Goal: Information Seeking & Learning: Learn about a topic

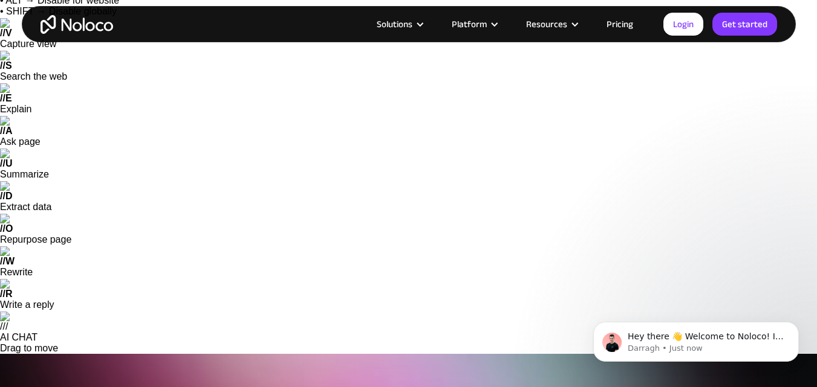
click at [619, 24] on link "Pricing" at bounding box center [619, 24] width 57 height 16
